Goal: Information Seeking & Learning: Learn about a topic

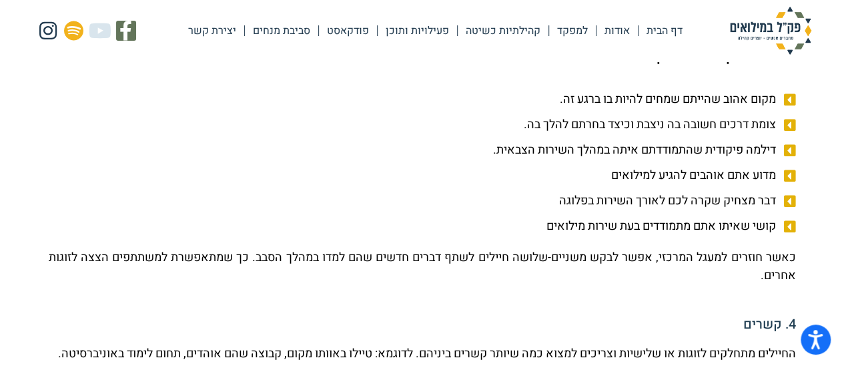
scroll to position [986, 0]
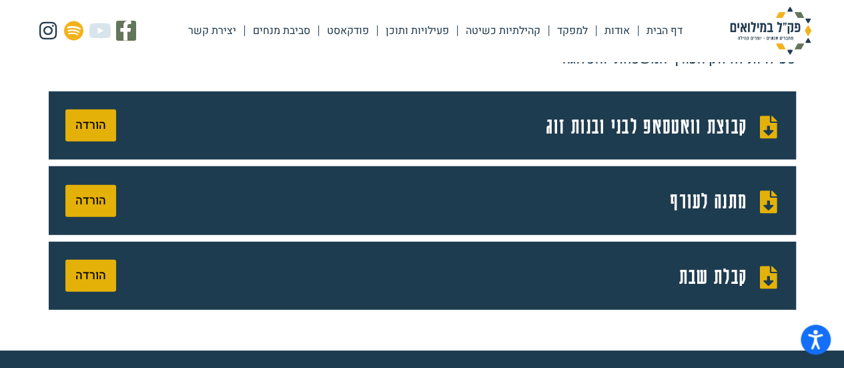
scroll to position [1868, 0]
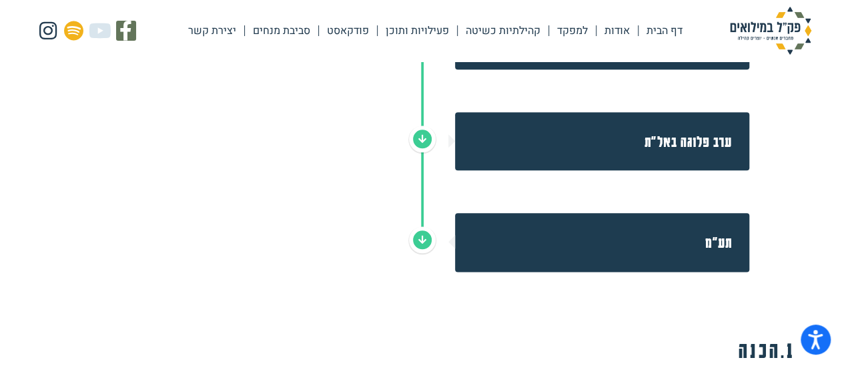
scroll to position [849, 0]
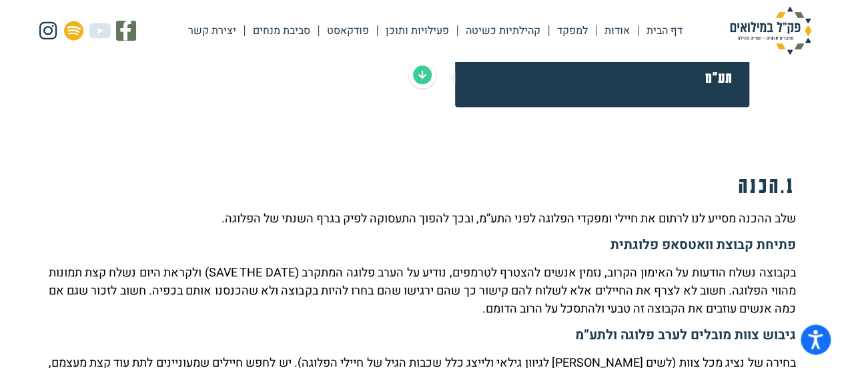
click at [662, 86] on h2 "תע״מ" at bounding box center [602, 77] width 260 height 24
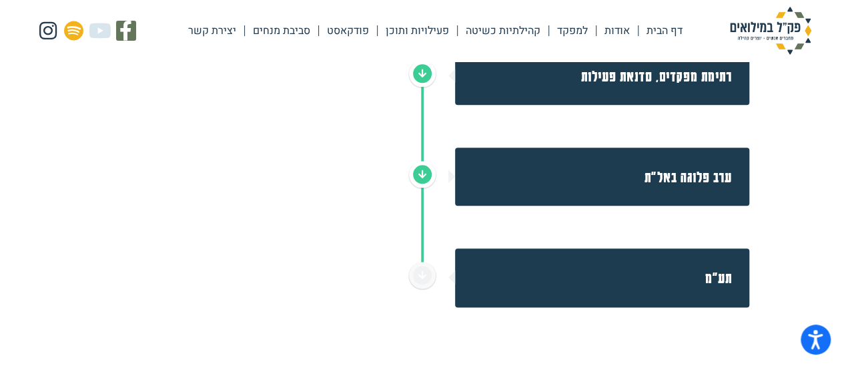
drag, startPoint x: 641, startPoint y: 153, endPoint x: 661, endPoint y: 181, distance: 34.8
click at [647, 164] on div "ערב פלוגה באל״ת" at bounding box center [602, 176] width 294 height 58
click at [671, 175] on h2 "ערב פלוגה באל״ת" at bounding box center [602, 177] width 260 height 24
click at [683, 80] on h2 "רתימת מפקדים, סדנאת פעילות" at bounding box center [602, 76] width 260 height 24
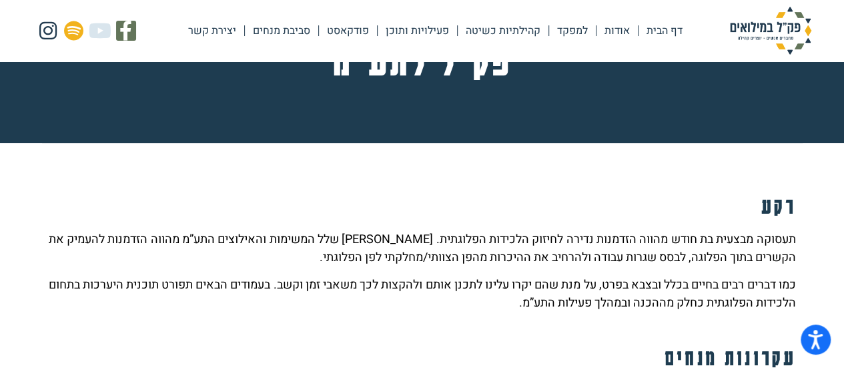
scroll to position [0, 0]
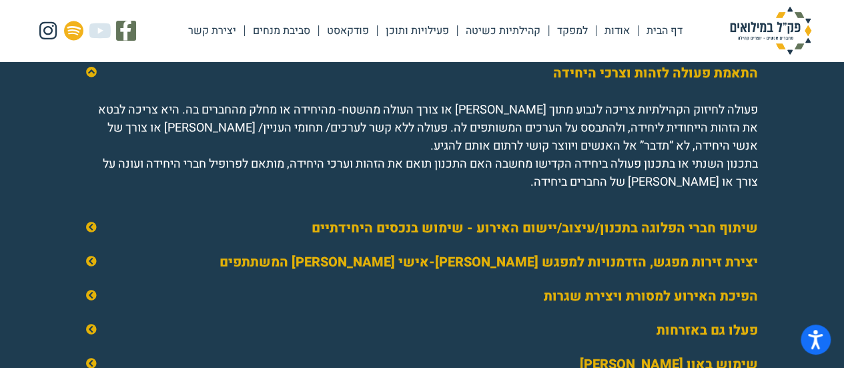
scroll to position [2068, 0]
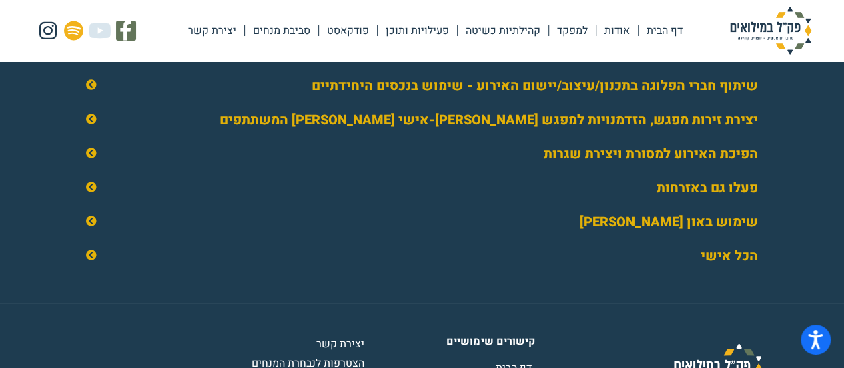
click at [711, 266] on link "הכל אישי" at bounding box center [729, 255] width 57 height 19
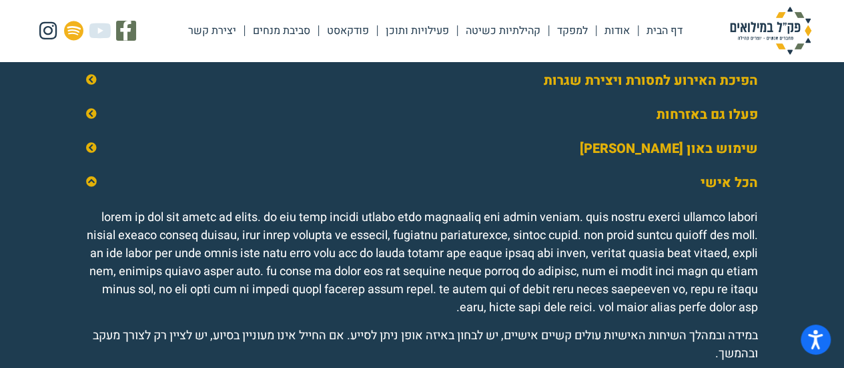
scroll to position [2036, 0]
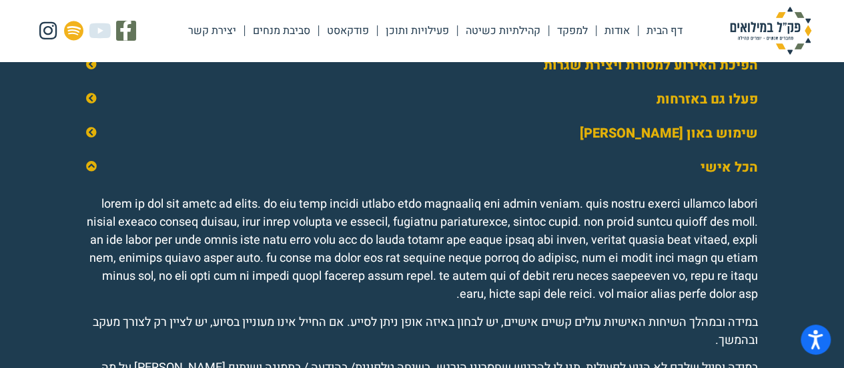
click at [703, 143] on link "שימוש באון ליין" at bounding box center [669, 132] width 178 height 19
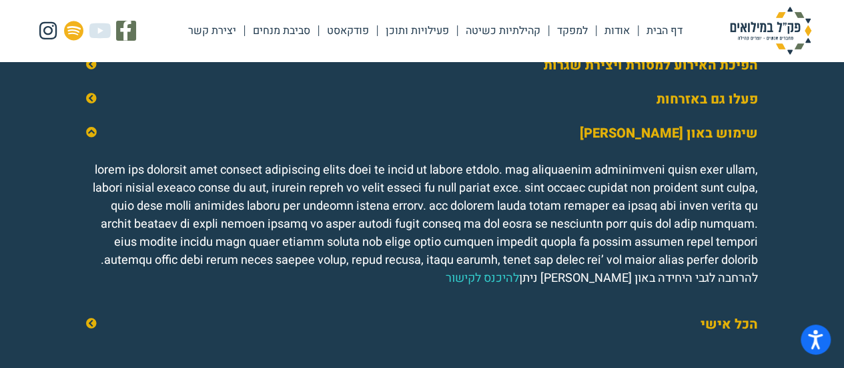
drag, startPoint x: 702, startPoint y: 117, endPoint x: 701, endPoint y: 106, distance: 11.4
click at [702, 109] on link "פעלו גם באזרחות" at bounding box center [707, 98] width 101 height 19
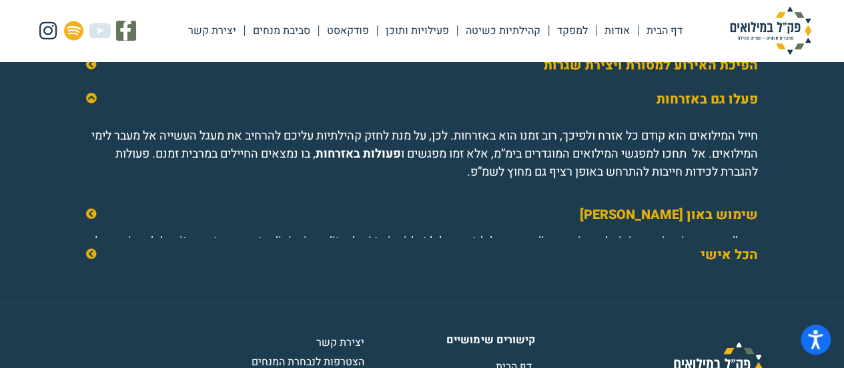
click at [701, 75] on link "הפיכת האירוע למסורת ויצירת שגרות" at bounding box center [651, 64] width 214 height 19
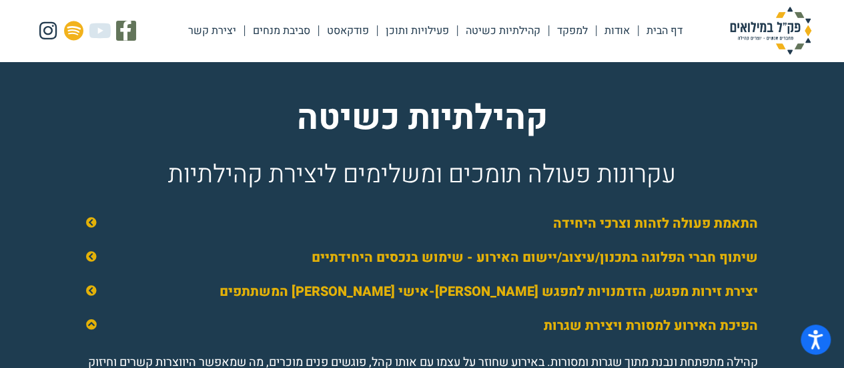
scroll to position [1770, 0]
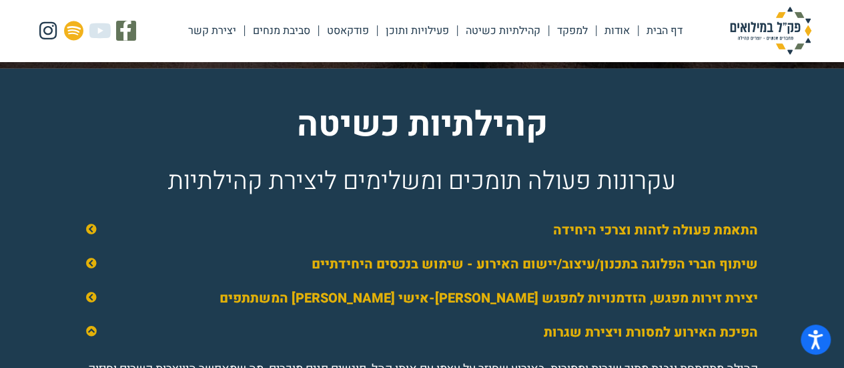
click at [698, 240] on link "התאמת פעולה לזהות וצרכי היחידה" at bounding box center [655, 229] width 205 height 19
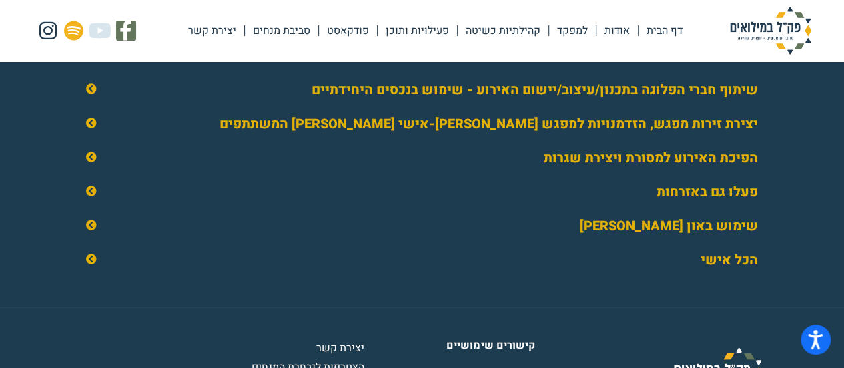
scroll to position [2036, 0]
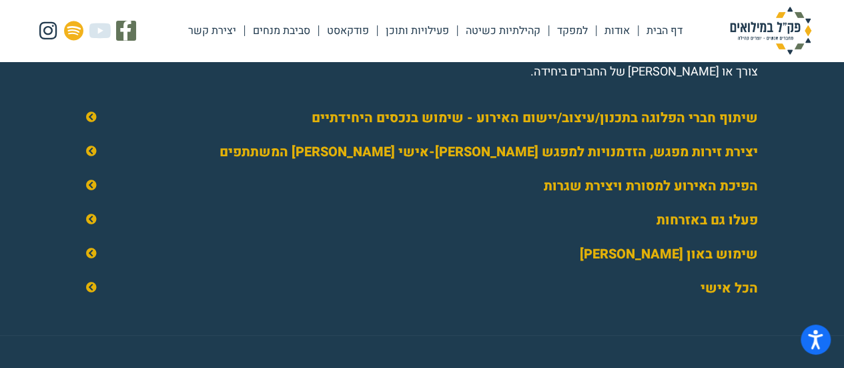
click at [739, 125] on link "שיתוף חברי הפלוגה בתכנון/עיצוב/יישום האירוע - שימוש בנכסים היחידתיים" at bounding box center [535, 117] width 446 height 19
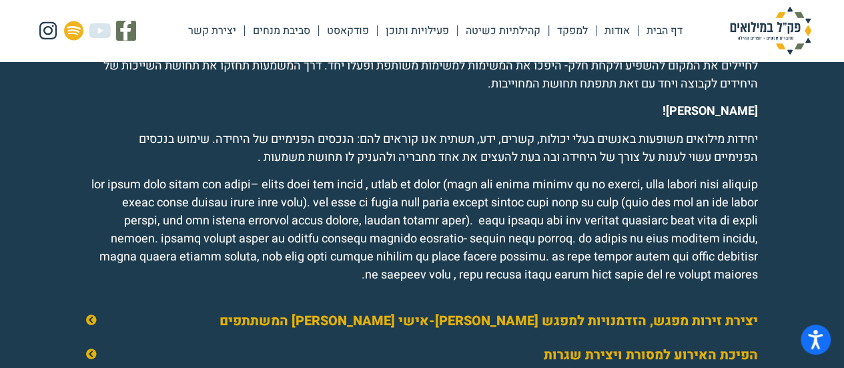
scroll to position [2170, 0]
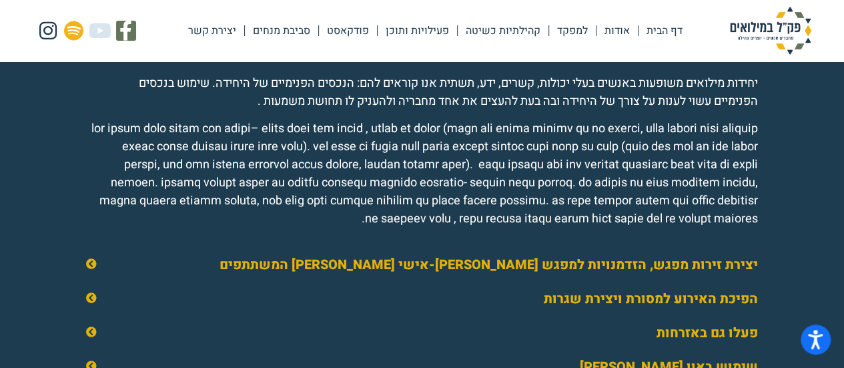
click at [721, 274] on link "יצירת זירות מפגש, הזדמנויות למפגש בין-אישי בין המשתתפים" at bounding box center [489, 264] width 538 height 19
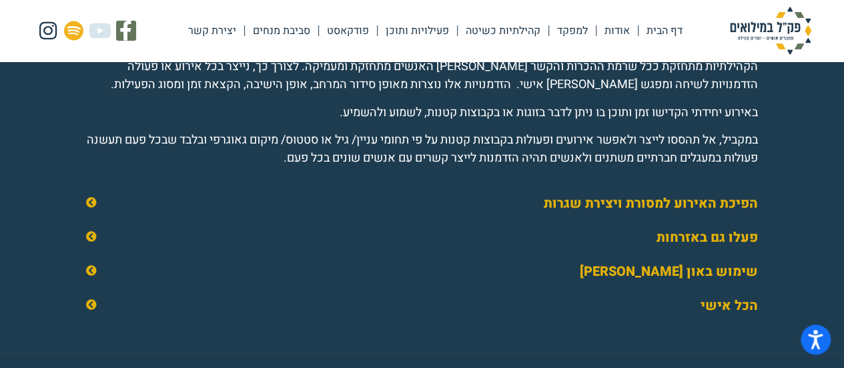
scroll to position [2016, 0]
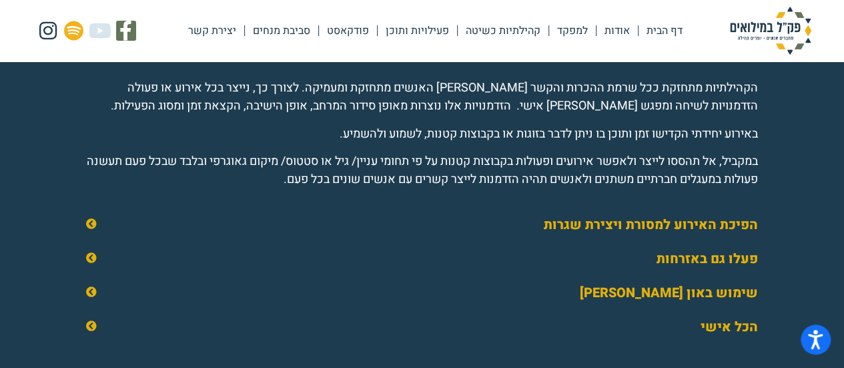
drag, startPoint x: 388, startPoint y: 292, endPoint x: 441, endPoint y: 306, distance: 55.2
click at [388, 292] on div "שימוש באון ליין" at bounding box center [422, 292] width 699 height 33
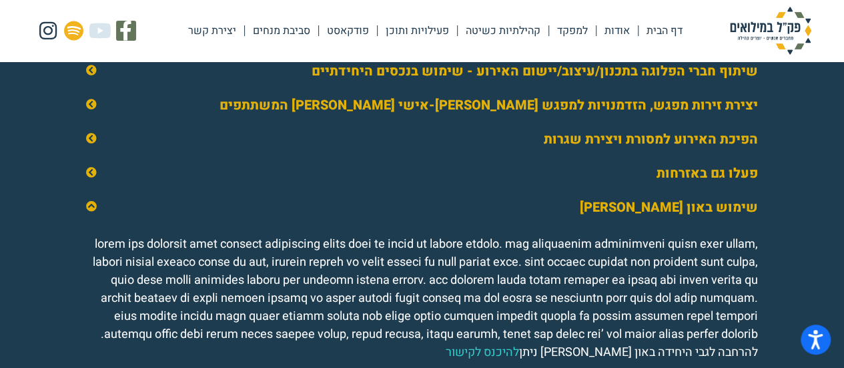
scroll to position [1950, 0]
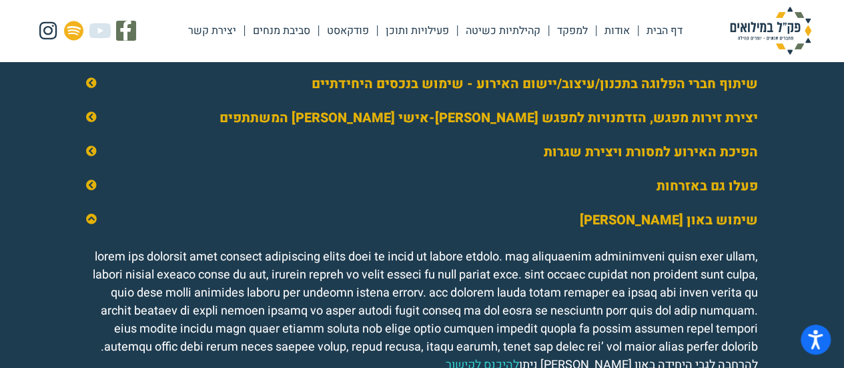
click at [717, 127] on link "יצירת זירות מפגש, הזדמנויות למפגש בין-אישי בין המשתתפים" at bounding box center [489, 117] width 538 height 19
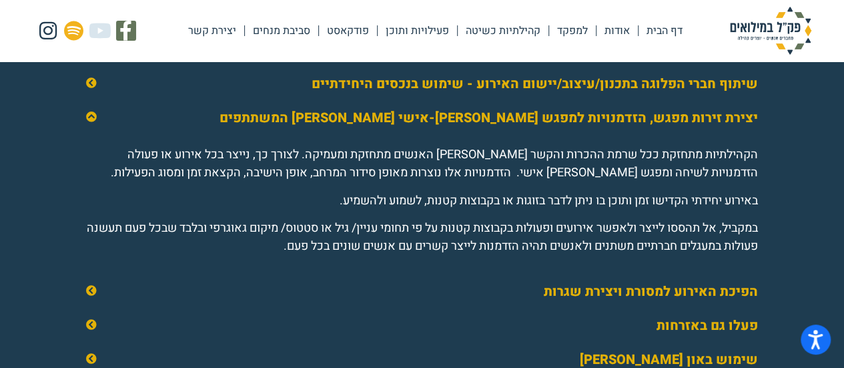
click at [737, 93] on link "שיתוף חברי הפלוגה בתכנון/עיצוב/יישום האירוע - שימוש בנכסים היחידתיים" at bounding box center [535, 83] width 446 height 19
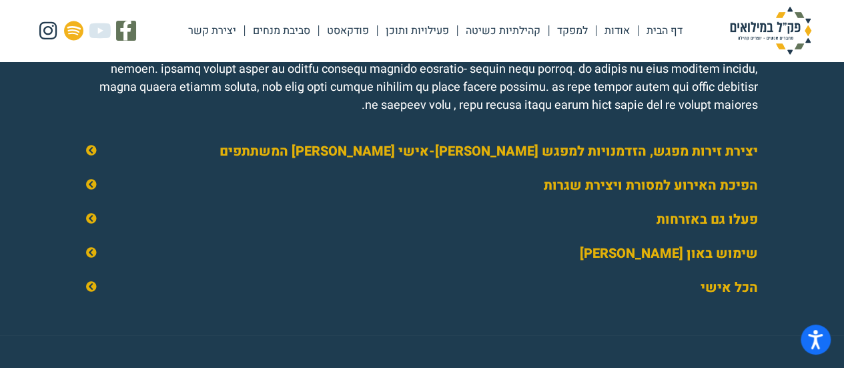
click at [739, 161] on link "יצירת זירות מפגש, הזדמנויות למפגש בין-אישי בין המשתתפים" at bounding box center [489, 150] width 538 height 19
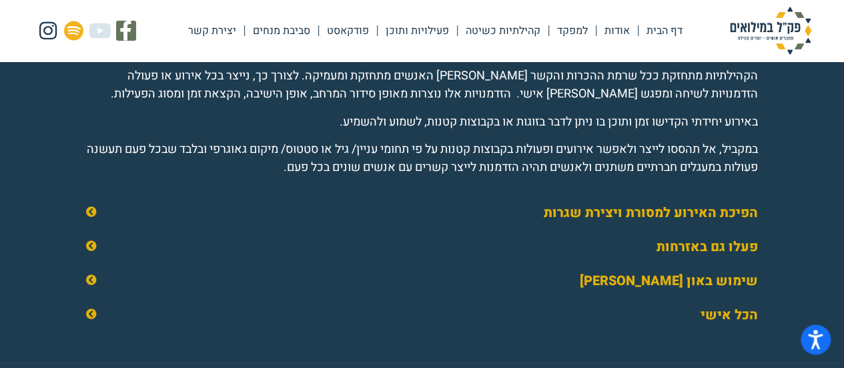
scroll to position [2016, 0]
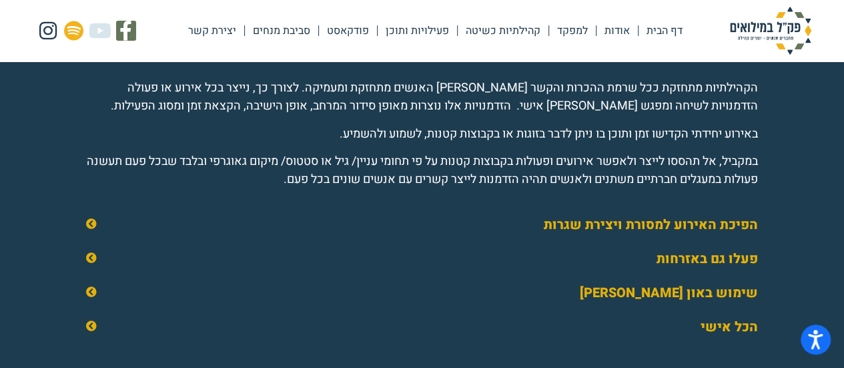
click at [738, 234] on link "הפיכת האירוע למסורת ויצירת שגרות" at bounding box center [651, 224] width 214 height 19
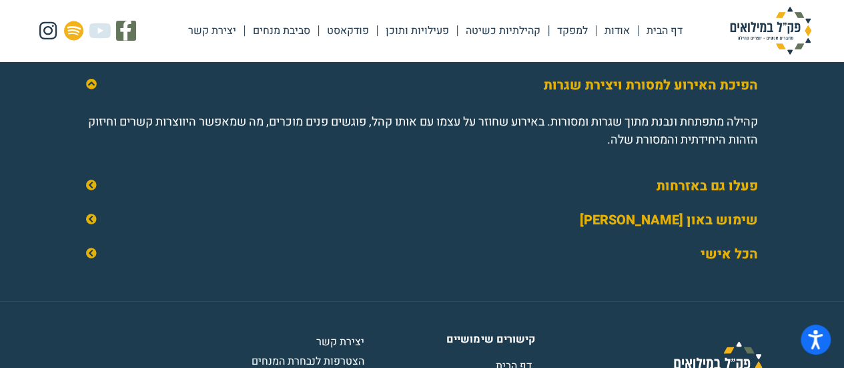
click at [748, 195] on link "פעלו גם באזרחות" at bounding box center [707, 185] width 101 height 19
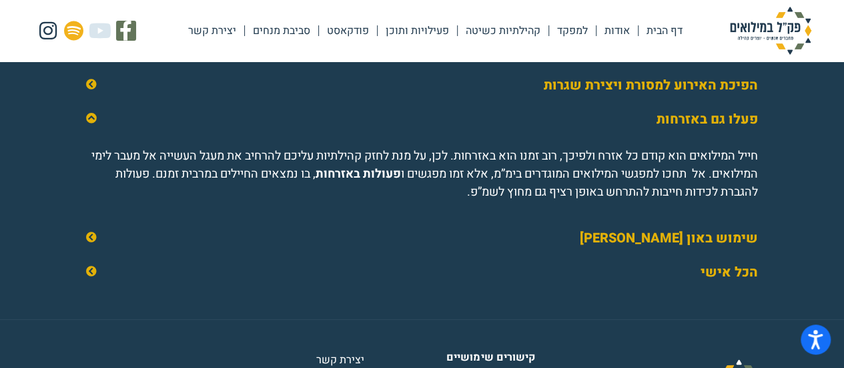
click at [735, 248] on link "שימוש באון ליין" at bounding box center [669, 237] width 178 height 19
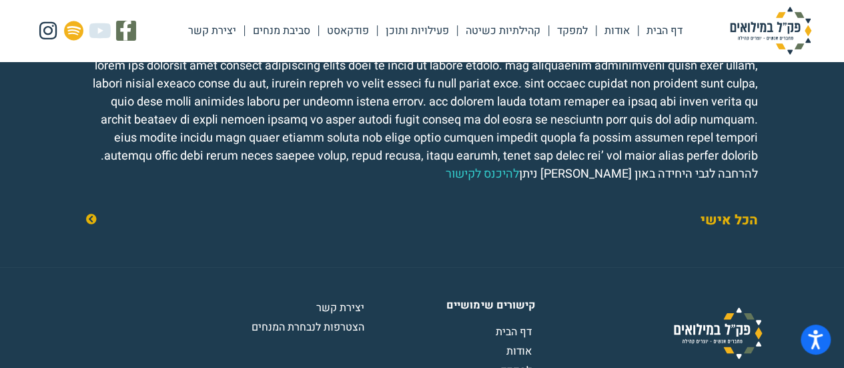
scroll to position [2150, 0]
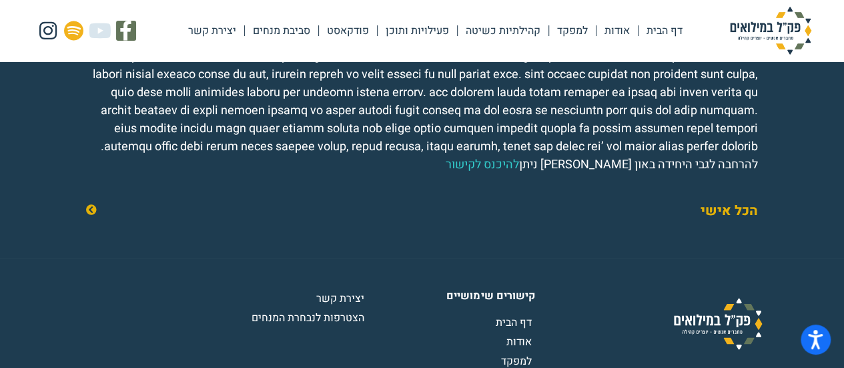
click at [699, 228] on div "הכל אישי" at bounding box center [422, 210] width 699 height 33
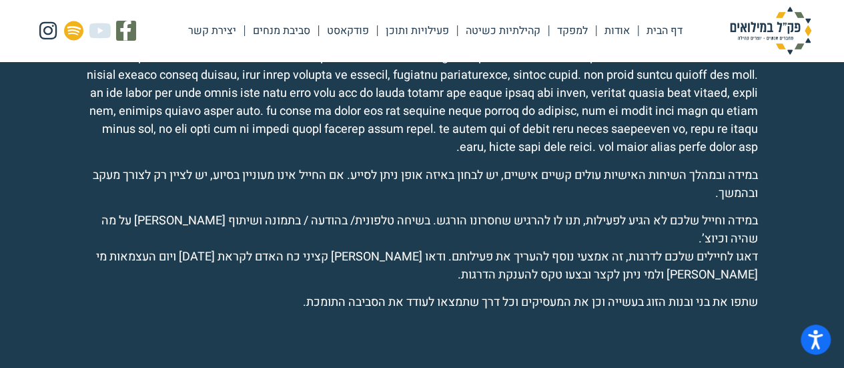
scroll to position [2205, 0]
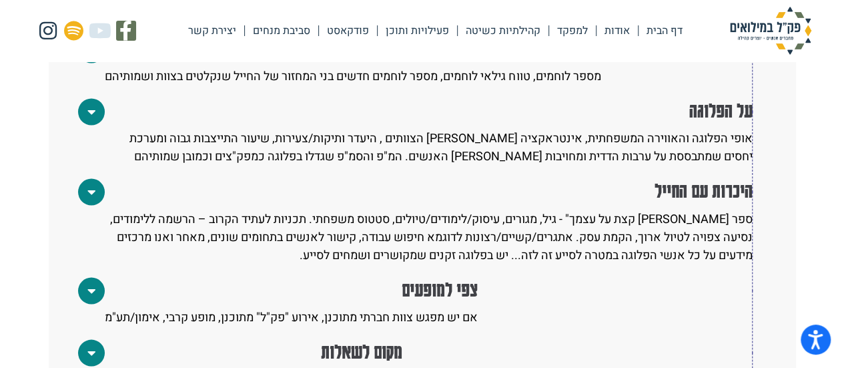
scroll to position [1201, 0]
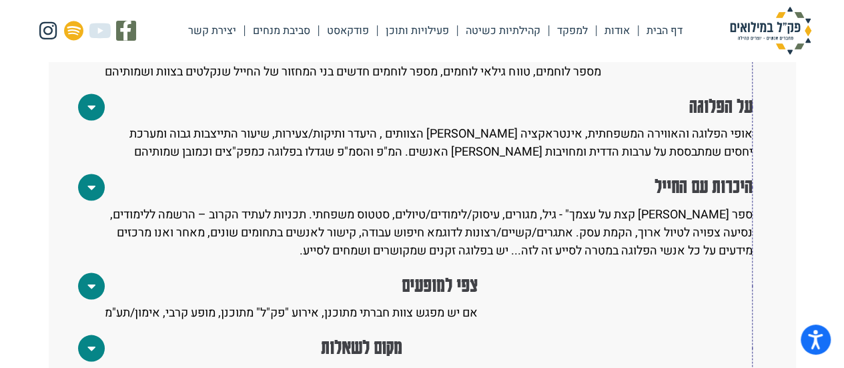
click at [92, 279] on icon at bounding box center [91, 285] width 7 height 13
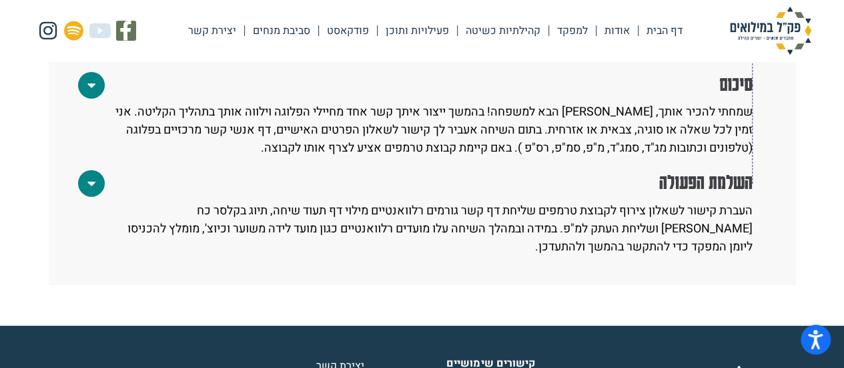
scroll to position [1668, 0]
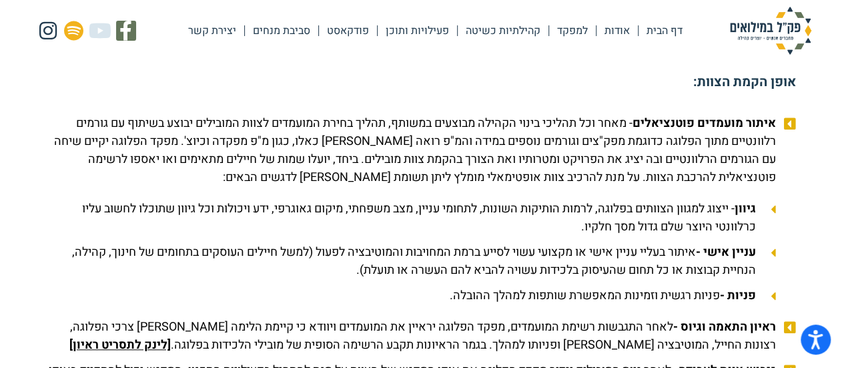
scroll to position [400, 0]
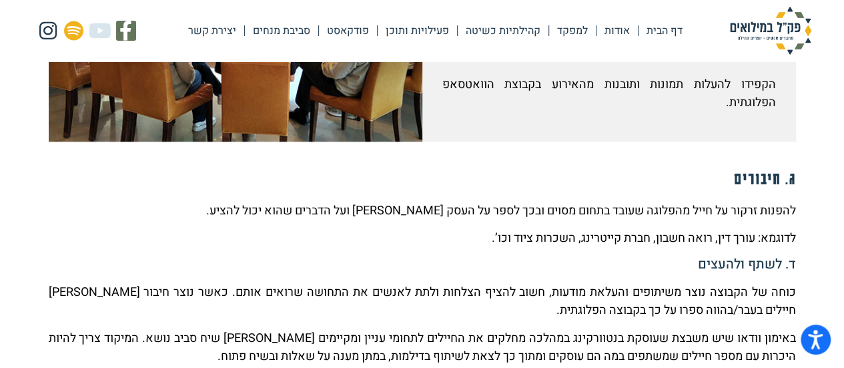
scroll to position [867, 0]
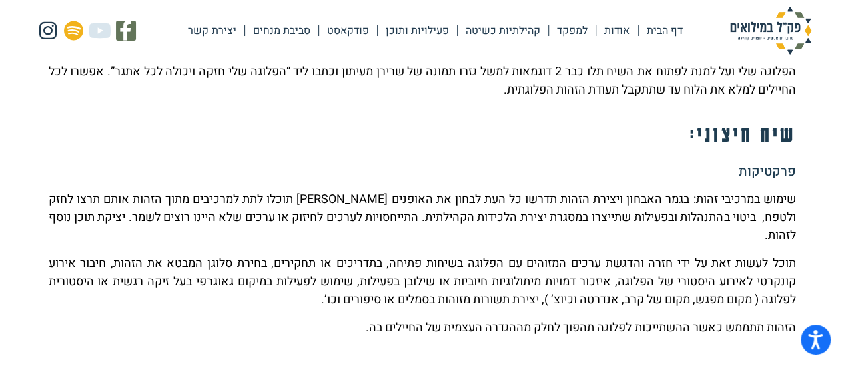
scroll to position [1134, 0]
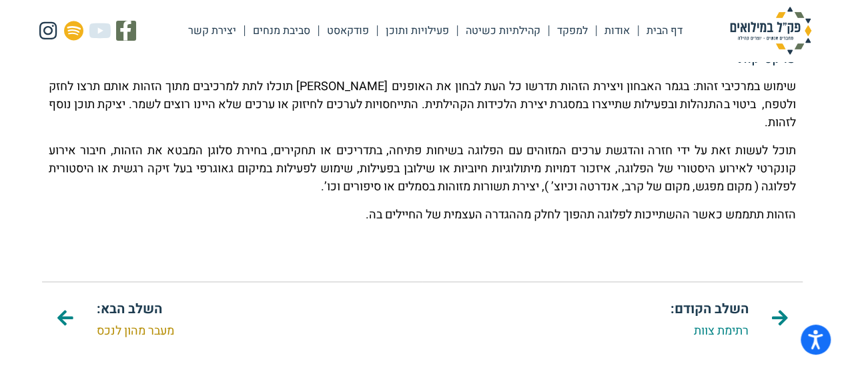
click at [154, 321] on link "מעבר מהון לנכס" at bounding box center [135, 330] width 77 height 18
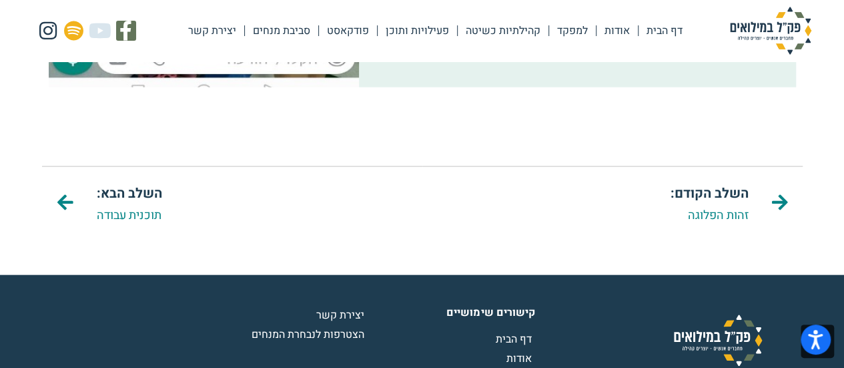
scroll to position [1401, 0]
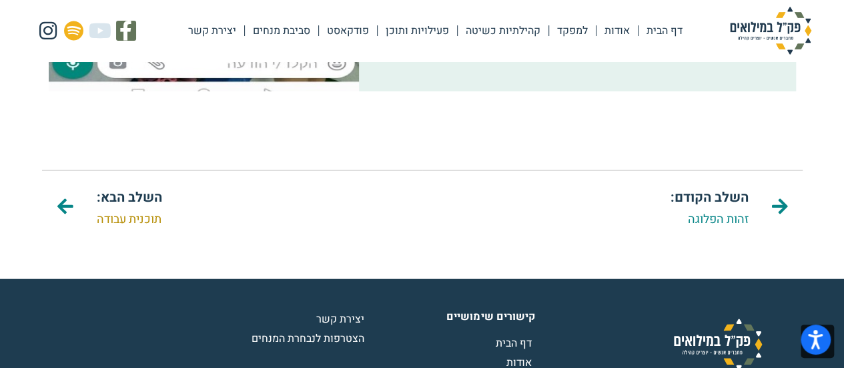
click at [145, 221] on link "תוכנית עבודה" at bounding box center [129, 219] width 65 height 18
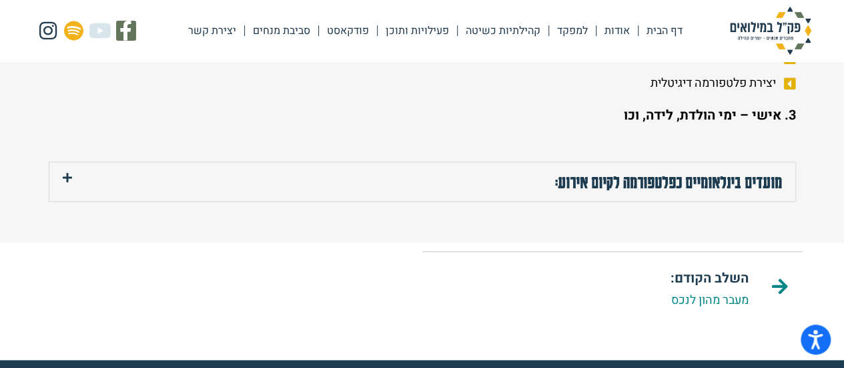
scroll to position [3203, 0]
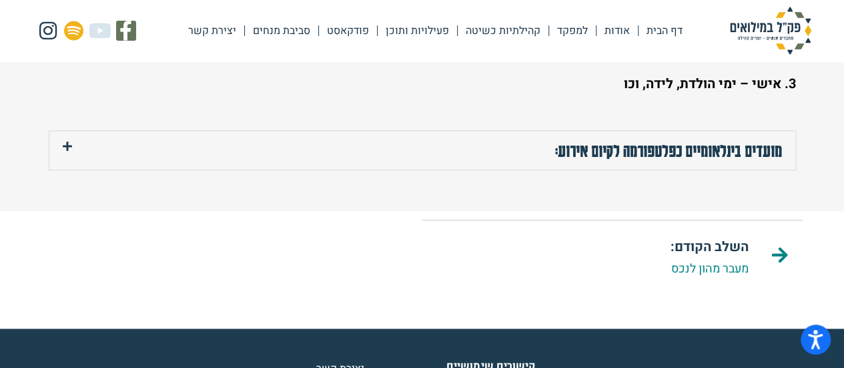
click at [71, 151] on icon at bounding box center [67, 146] width 9 height 11
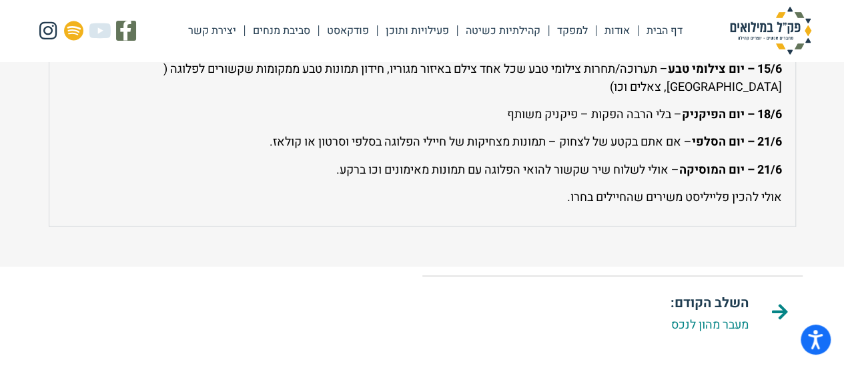
scroll to position [3778, 0]
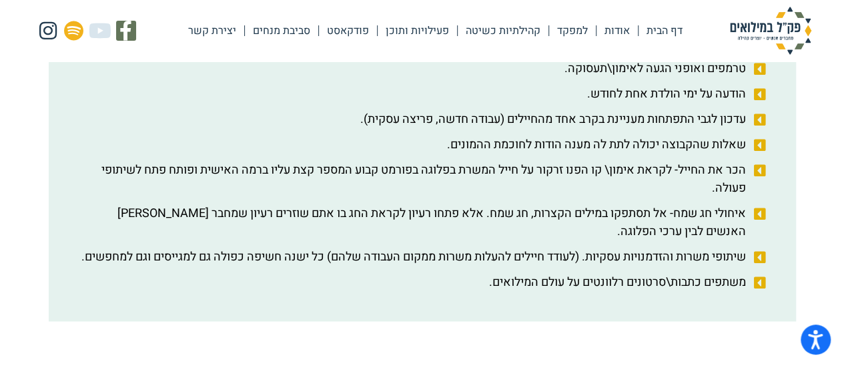
scroll to position [631, 0]
